Goal: Check status: Check status

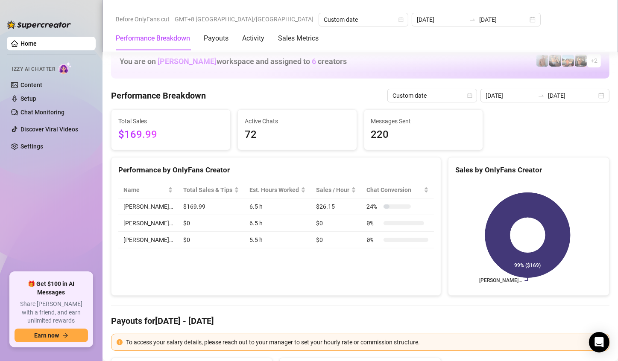
scroll to position [1068, 0]
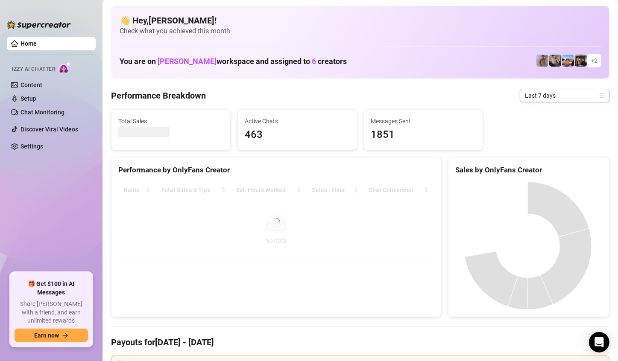
click at [598, 97] on div "Last 7 days" at bounding box center [565, 96] width 90 height 14
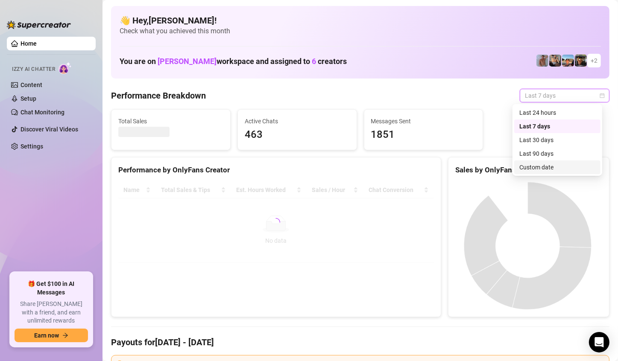
click at [536, 164] on div "Custom date" at bounding box center [557, 167] width 76 height 9
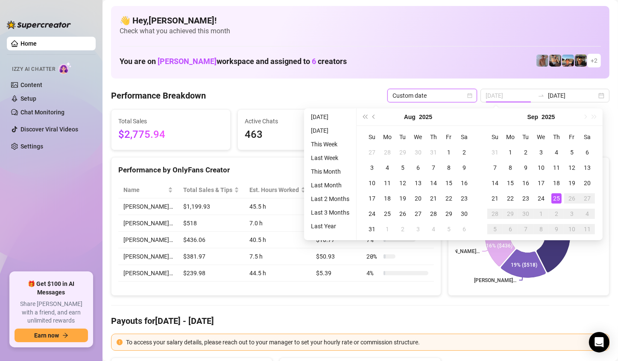
drag, startPoint x: 557, startPoint y: 196, endPoint x: 564, endPoint y: 196, distance: 6.4
click at [564, 196] on tr "21 22 23 24 25 26 27" at bounding box center [541, 198] width 108 height 15
type input "[DATE]"
click at [559, 196] on div "25" at bounding box center [556, 198] width 10 height 10
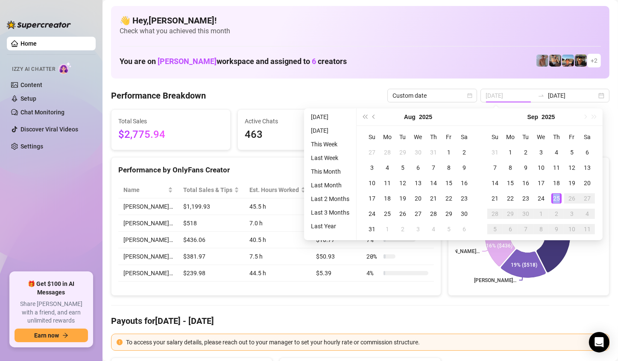
click at [559, 196] on rect at bounding box center [527, 235] width 145 height 107
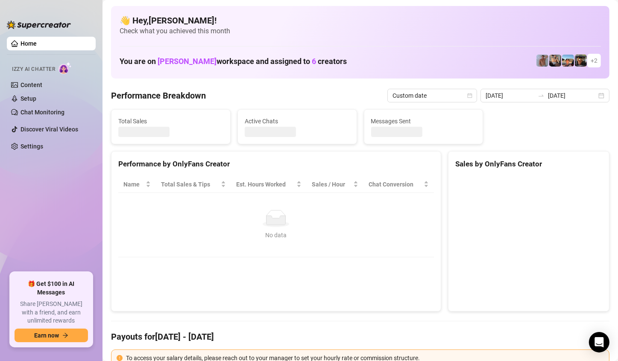
click at [559, 196] on canvas at bounding box center [527, 240] width 145 height 128
type input "[DATE]"
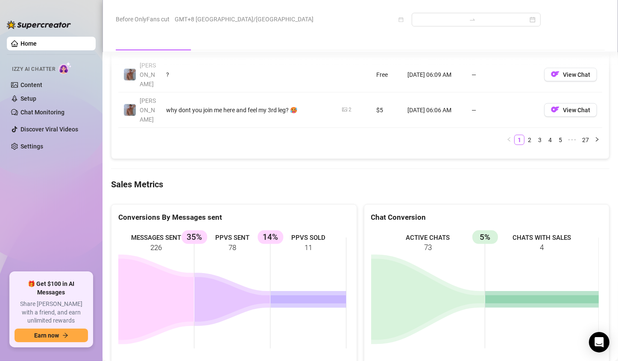
scroll to position [1110, 0]
